Goal: Information Seeking & Learning: Understand process/instructions

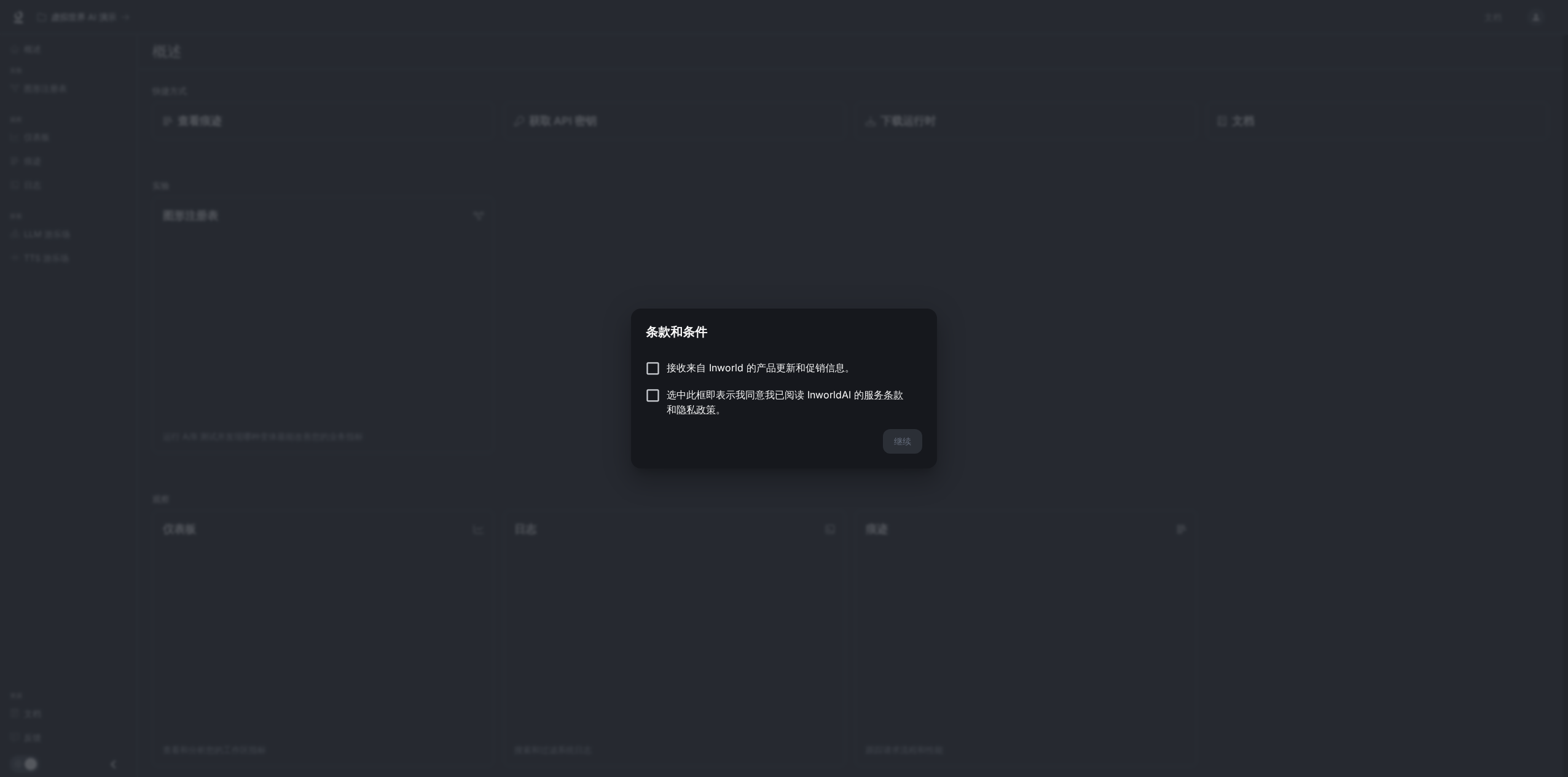
click at [906, 443] on div "继续" at bounding box center [784, 448] width 306 height 39
click at [895, 435] on font "继续" at bounding box center [902, 440] width 17 height 11
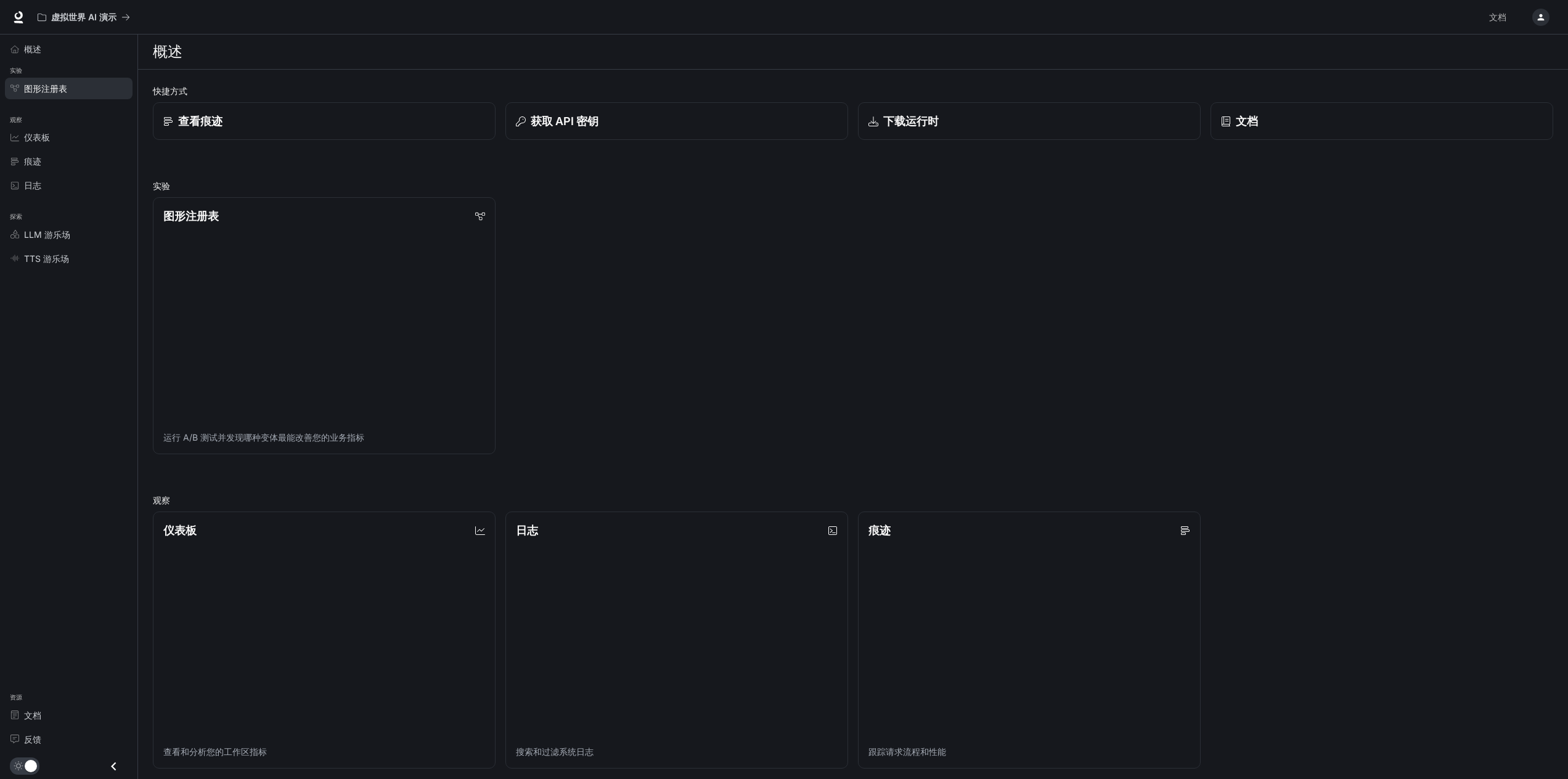
click at [57, 80] on link "图形注册表" at bounding box center [69, 88] width 128 height 22
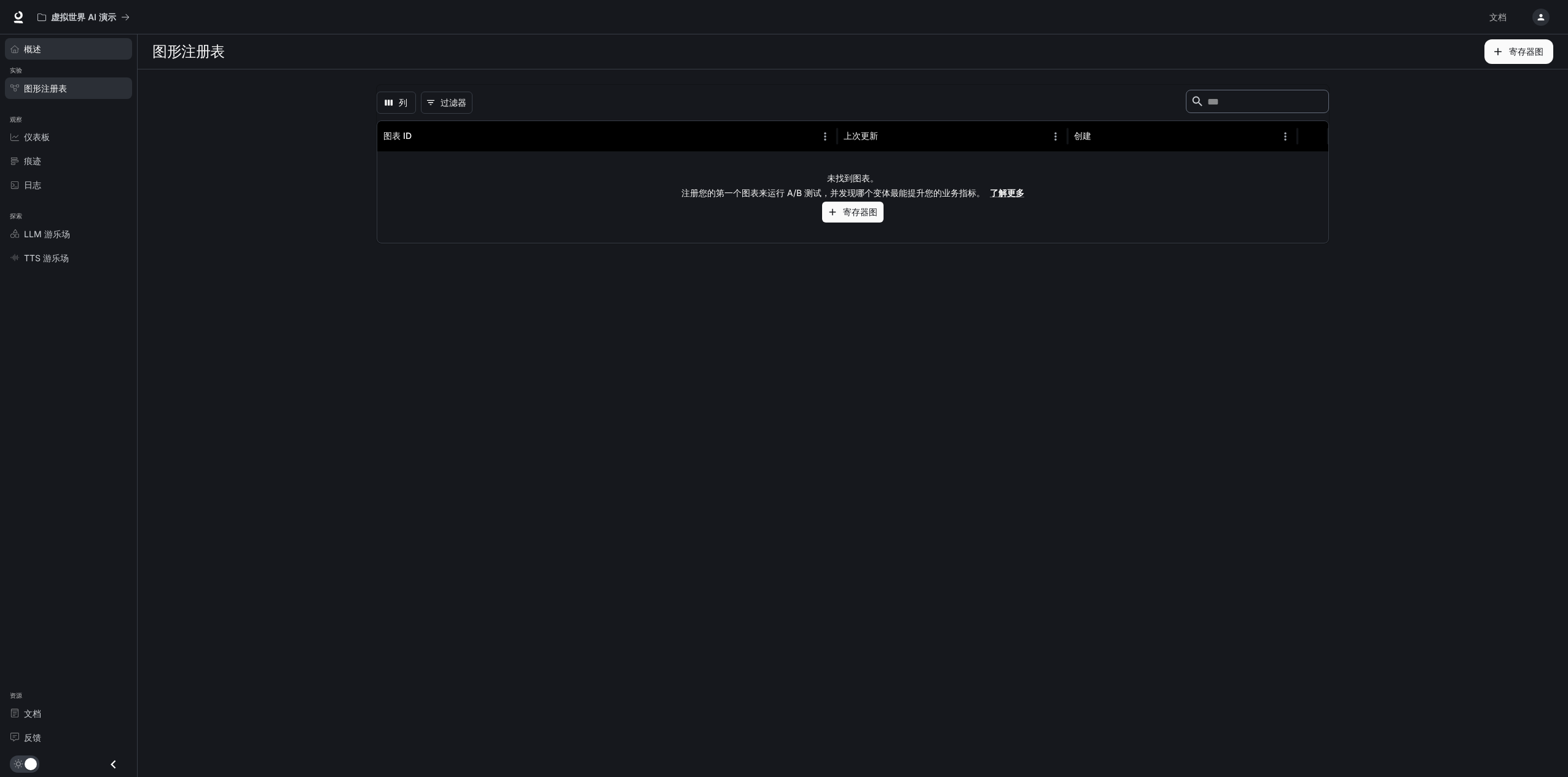
click at [47, 49] on div "概述" at bounding box center [75, 48] width 102 height 13
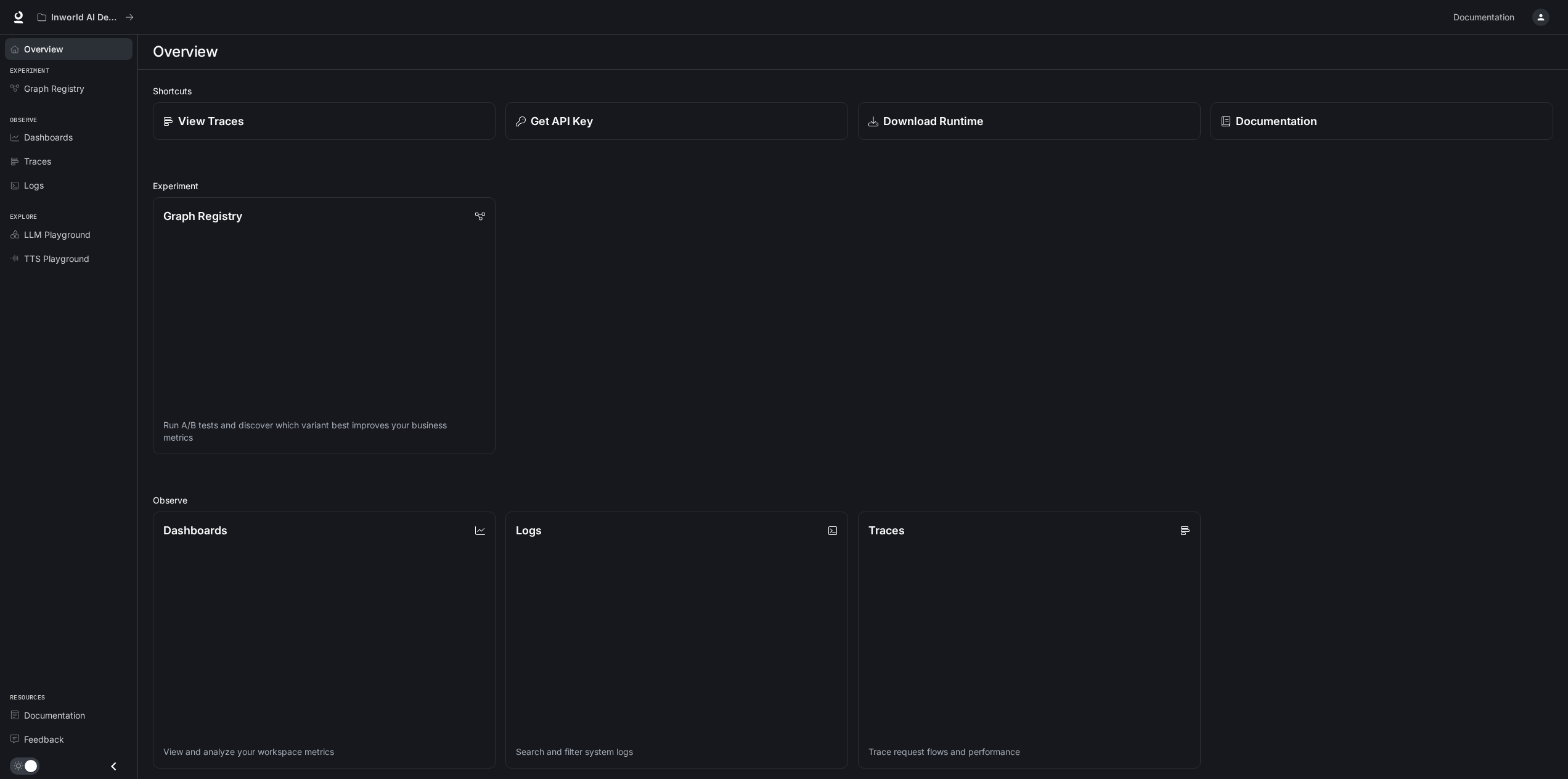
click at [948, 279] on div "Graph Registry Run A/B tests and discover which variant best improves your busi…" at bounding box center [848, 321] width 1410 height 267
click at [349, 116] on div "View Traces" at bounding box center [323, 121] width 325 height 17
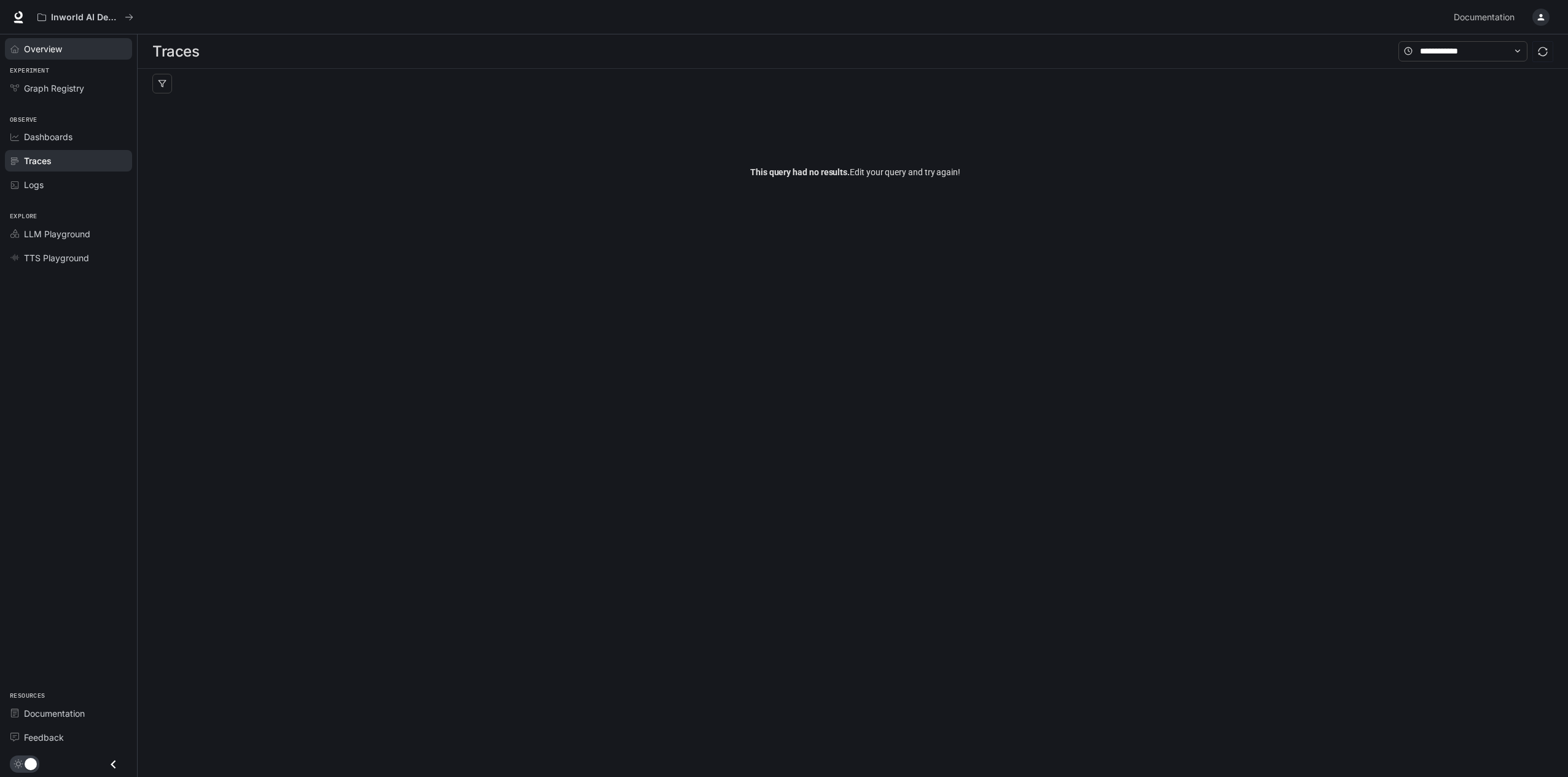
click at [47, 50] on span "Overview" at bounding box center [43, 48] width 38 height 13
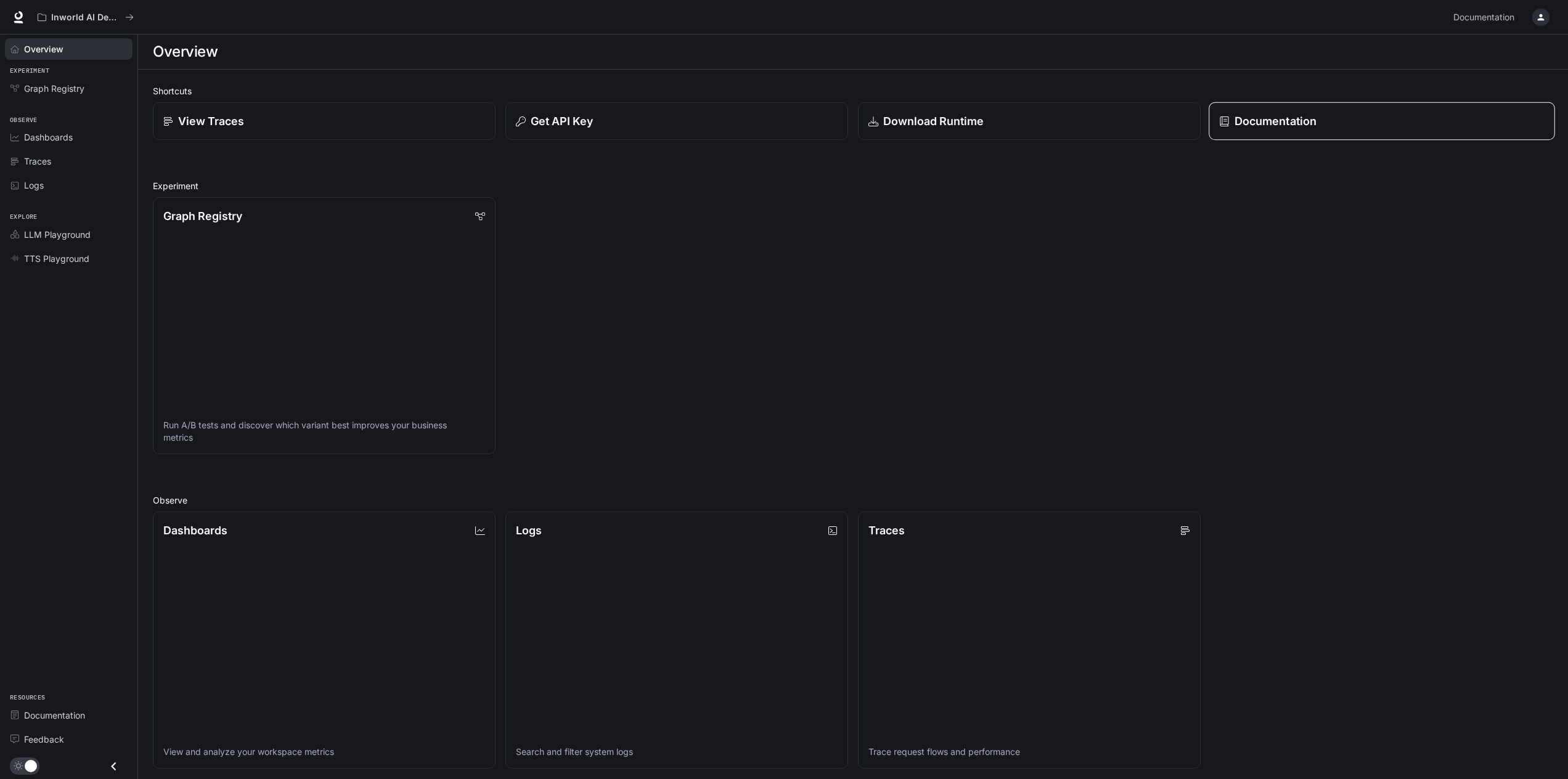
click at [1272, 123] on p "Documentation" at bounding box center [1276, 121] width 82 height 17
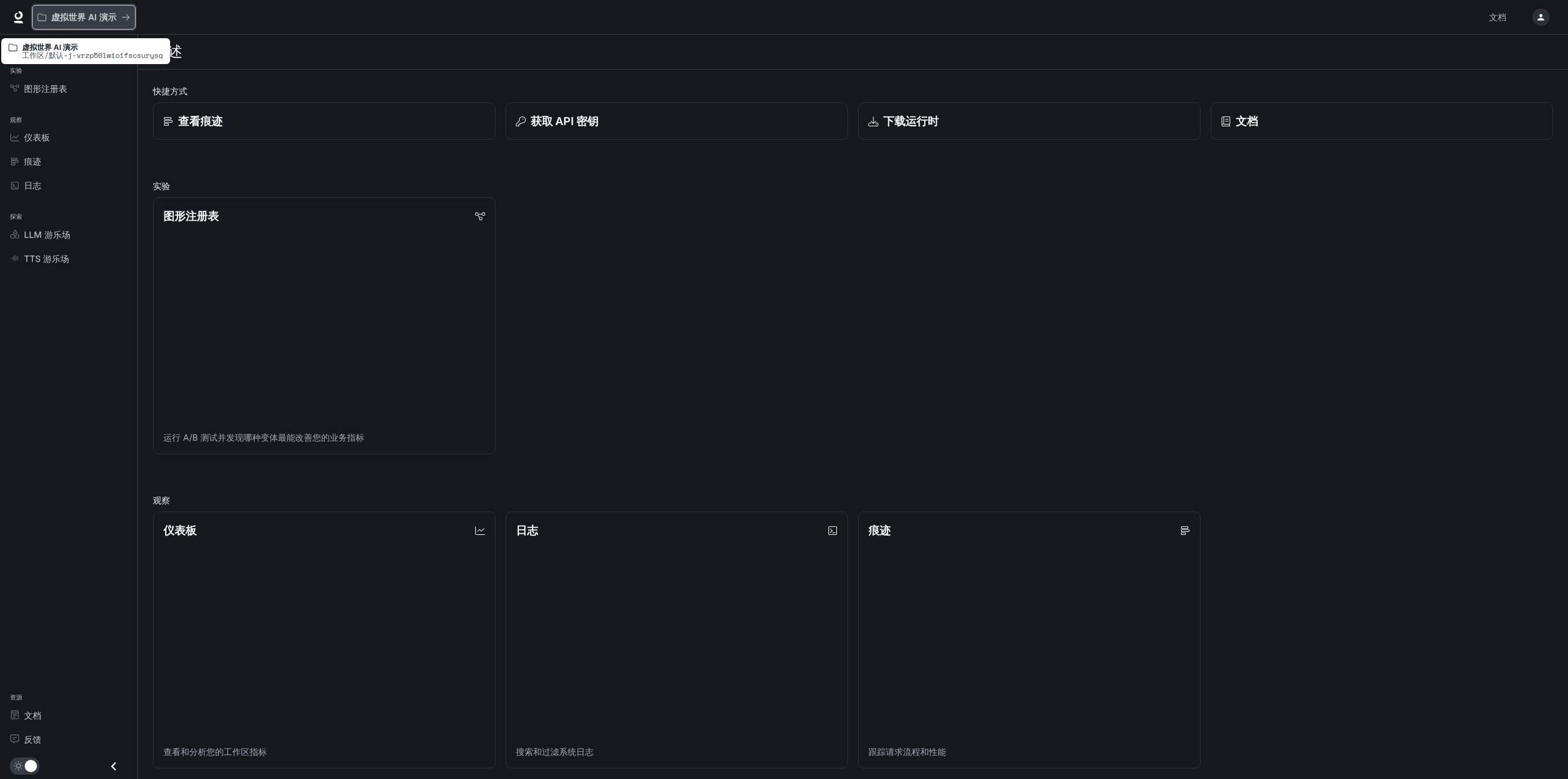
click at [128, 13] on icon "所有工作区" at bounding box center [126, 17] width 9 height 9
click at [943, 121] on div "下载运行时" at bounding box center [1029, 121] width 325 height 17
